Goal: Task Accomplishment & Management: Manage account settings

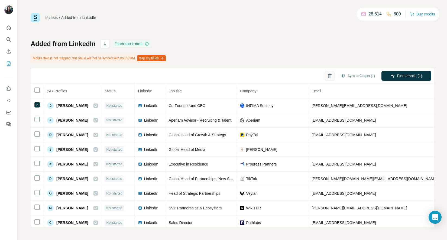
click at [332, 74] on button "button" at bounding box center [330, 76] width 10 height 10
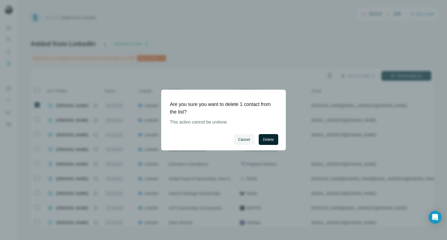
click at [272, 138] on span "Delete" at bounding box center [268, 139] width 11 height 5
